Goal: Task Accomplishment & Management: Manage account settings

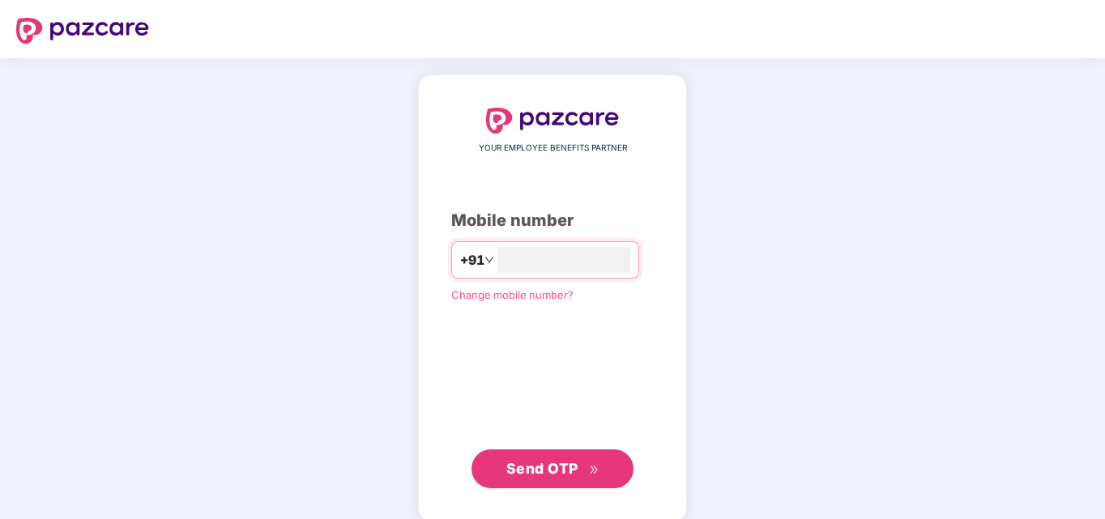
type input "**********"
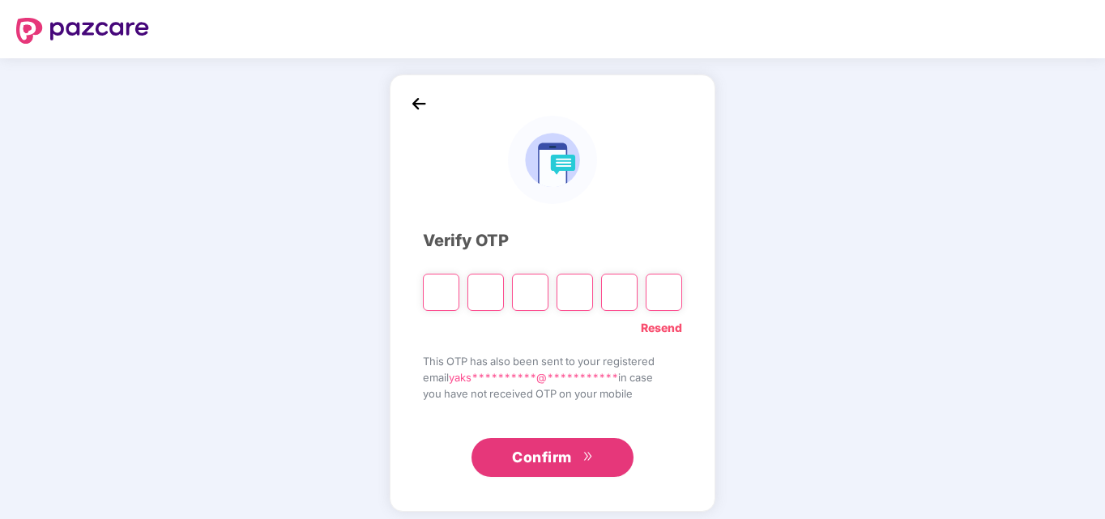
type input "*"
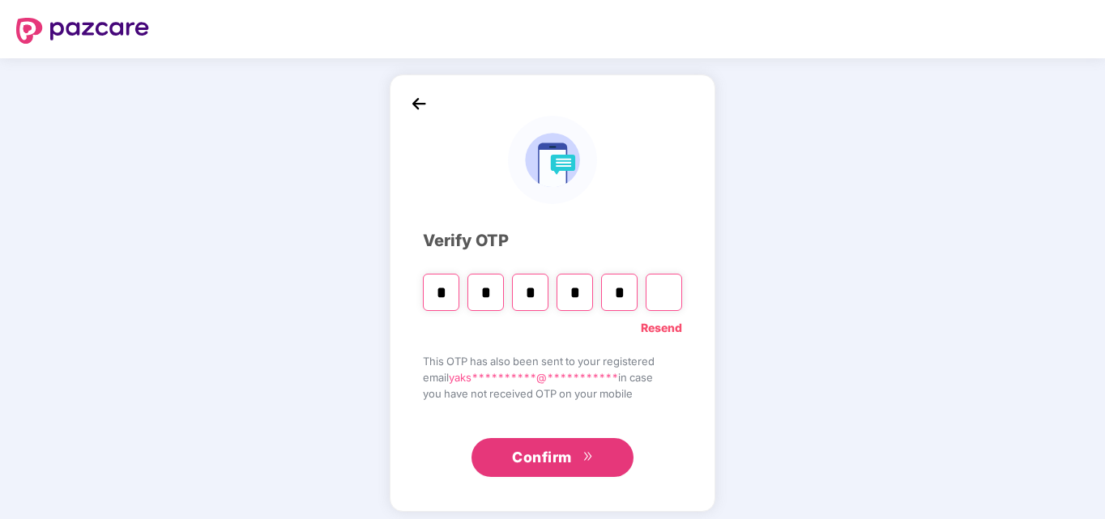
type input "*"
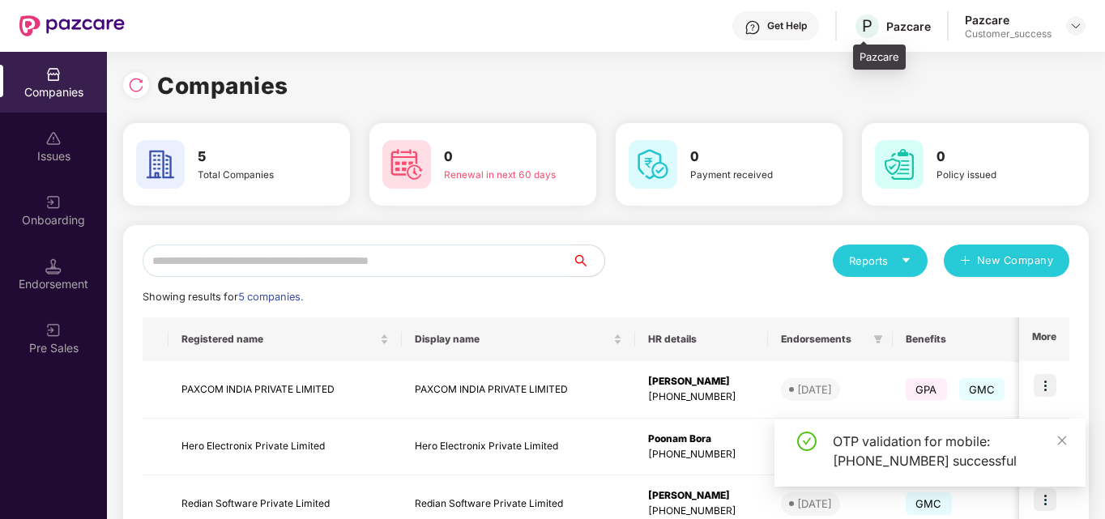
click at [884, 31] on div "P Pazcare" at bounding box center [892, 26] width 78 height 28
click at [754, 32] on img at bounding box center [753, 27] width 16 height 16
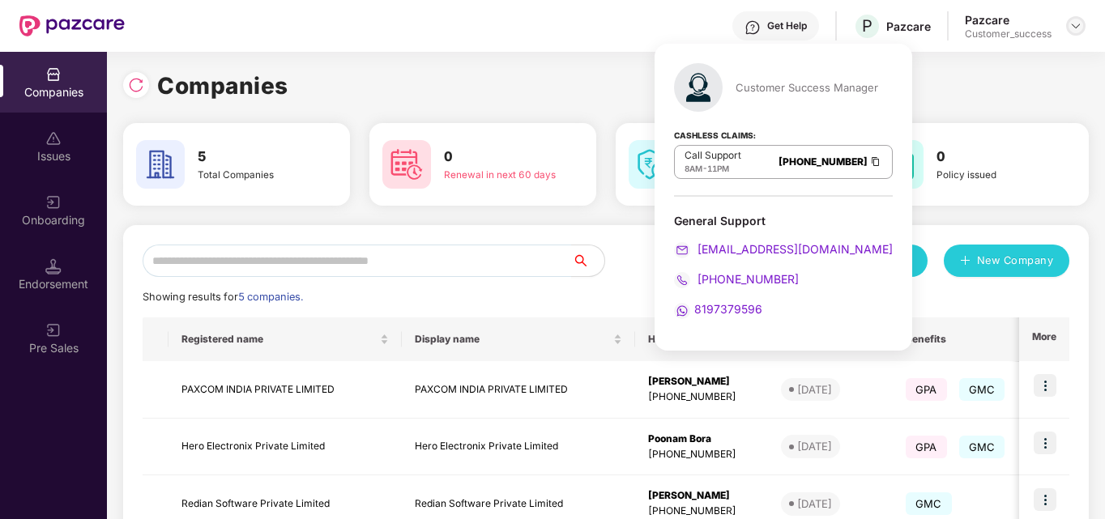
click at [1074, 26] on img at bounding box center [1076, 25] width 13 height 13
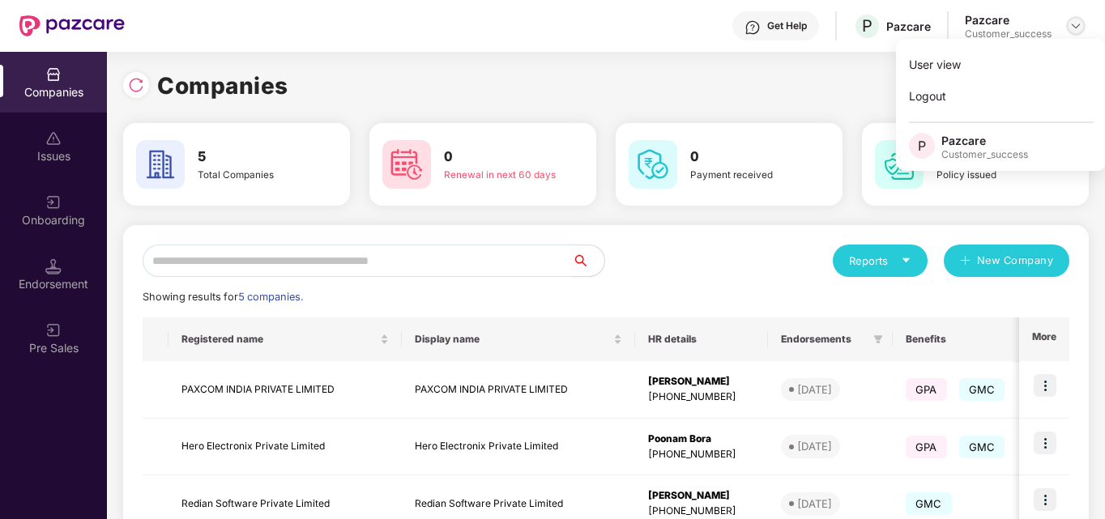
click at [1074, 26] on img at bounding box center [1076, 25] width 13 height 13
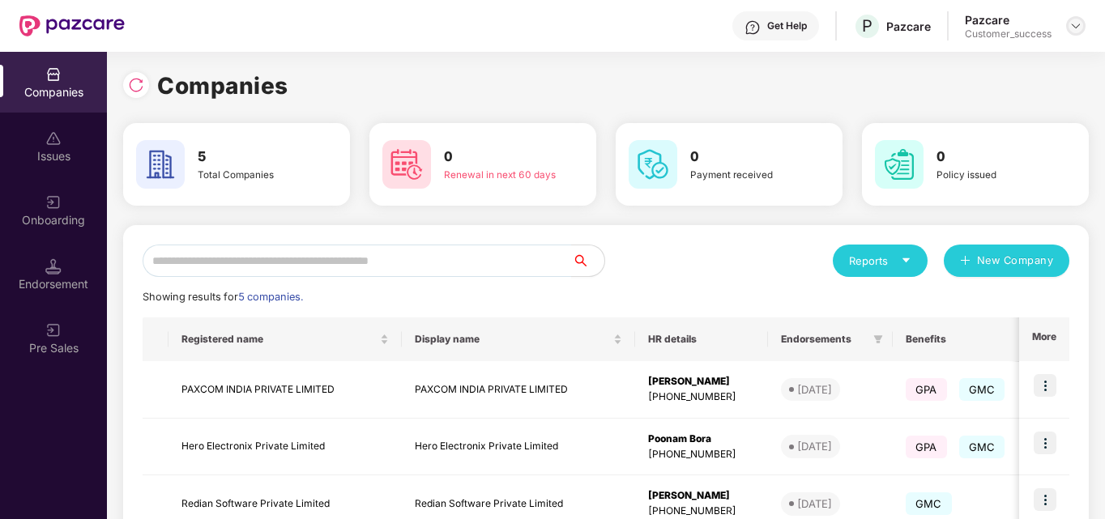
click at [1074, 26] on img at bounding box center [1076, 25] width 13 height 13
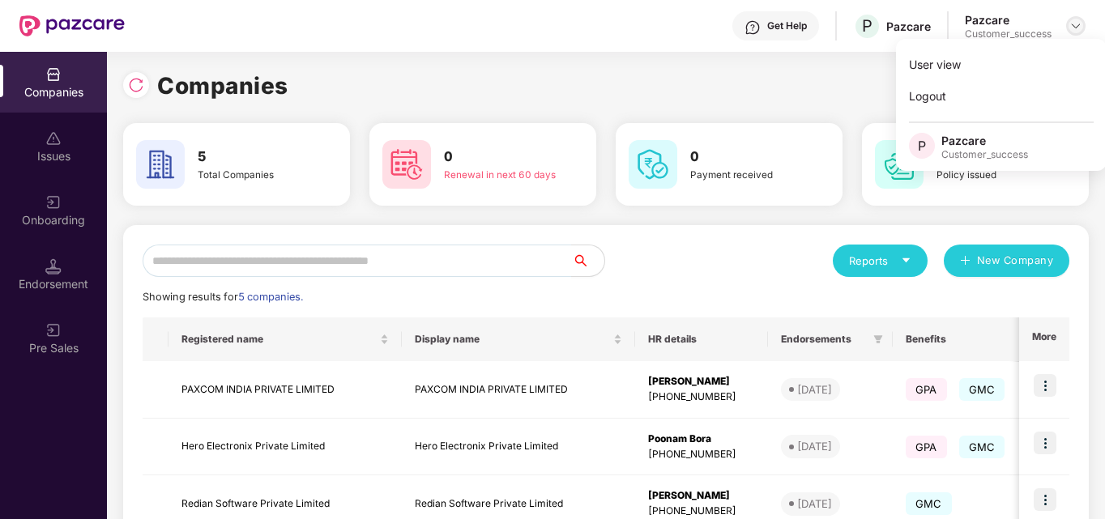
click at [1074, 26] on img at bounding box center [1076, 25] width 13 height 13
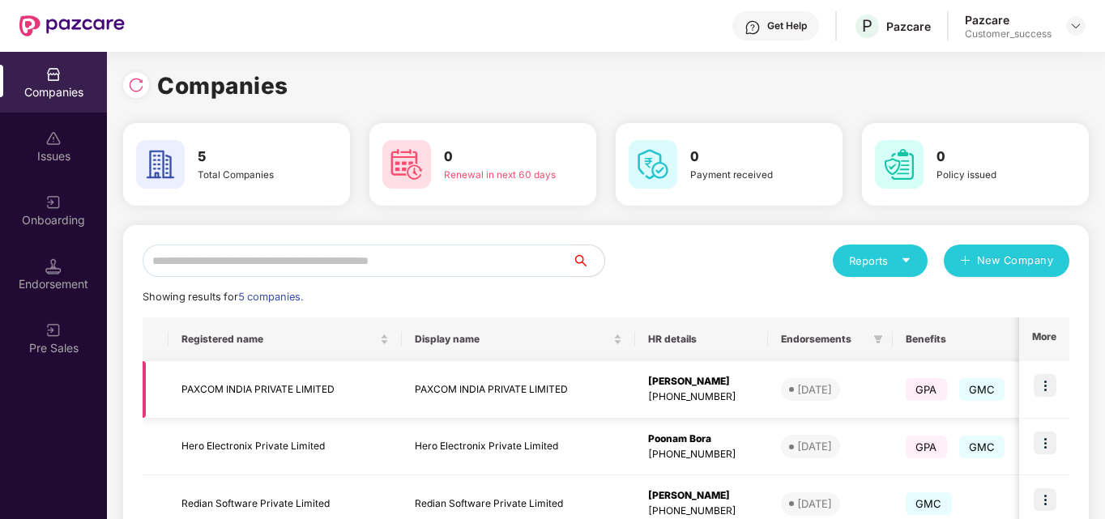
click at [1046, 379] on img at bounding box center [1045, 385] width 23 height 23
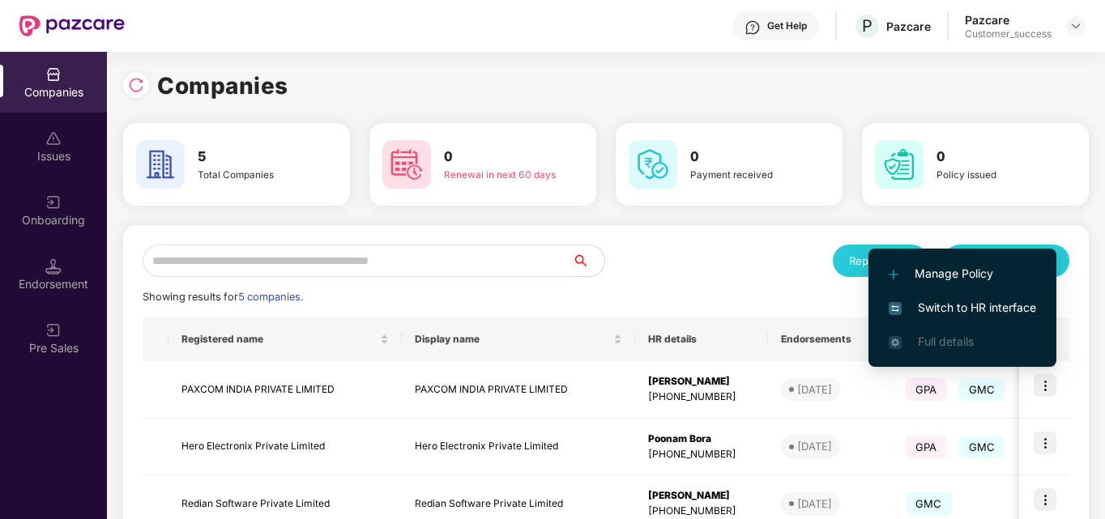
click at [959, 304] on span "Switch to HR interface" at bounding box center [962, 308] width 147 height 18
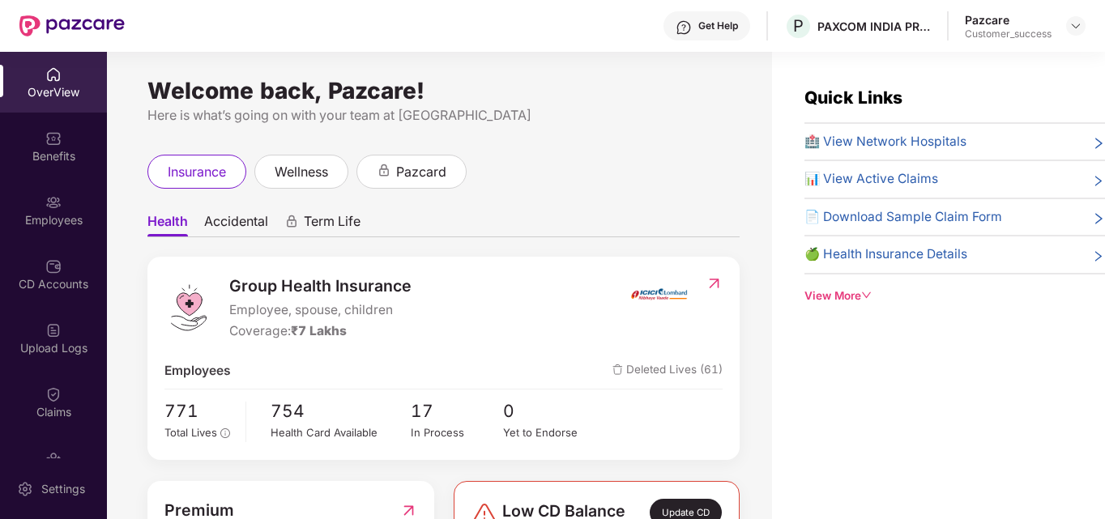
click at [711, 37] on div "Get Help" at bounding box center [707, 25] width 87 height 29
click at [518, 114] on div "Here is what’s going on with your team at [GEOGRAPHIC_DATA]" at bounding box center [443, 115] width 592 height 20
